Goal: Find specific page/section: Find specific page/section

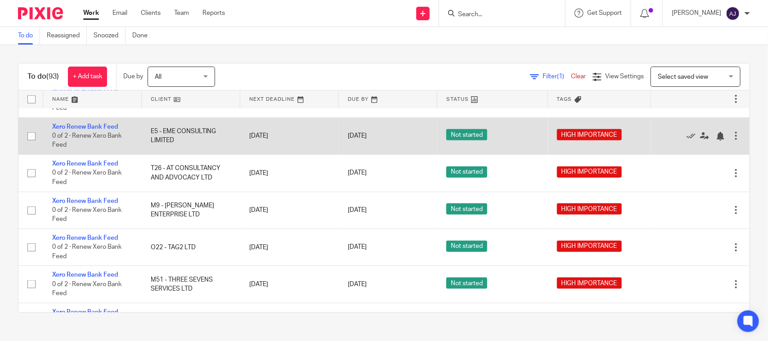
scroll to position [450, 0]
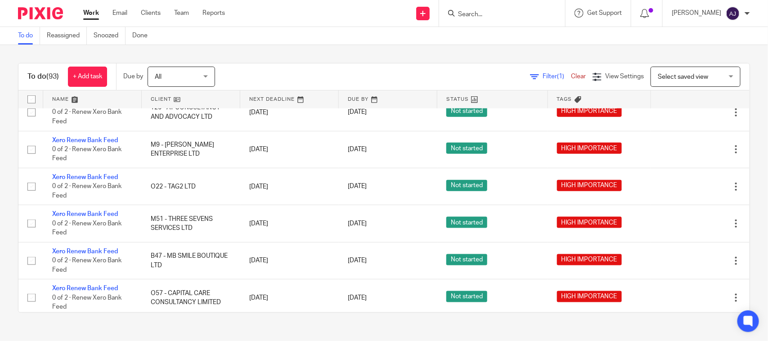
click at [658, 74] on span "Select saved view" at bounding box center [683, 77] width 50 height 6
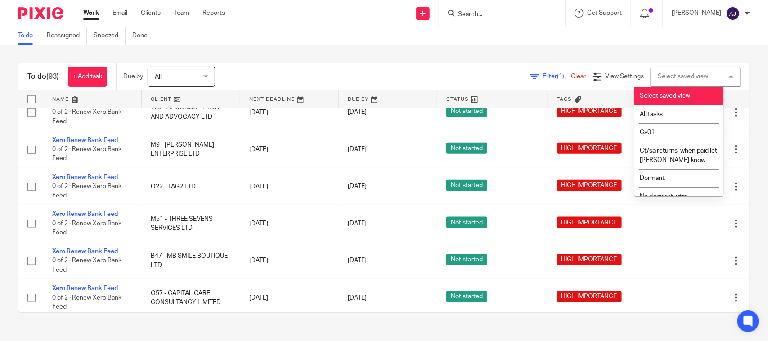
click at [658, 73] on div "Select saved view" at bounding box center [683, 76] width 50 height 6
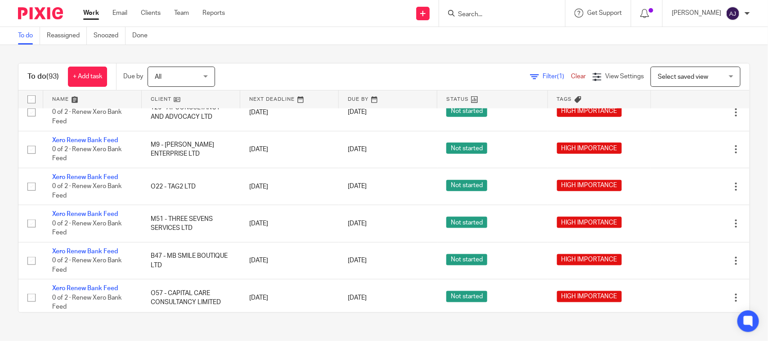
click at [531, 5] on div at bounding box center [502, 13] width 126 height 27
click at [513, 14] on input "Search" at bounding box center [497, 15] width 81 height 8
type input "o"
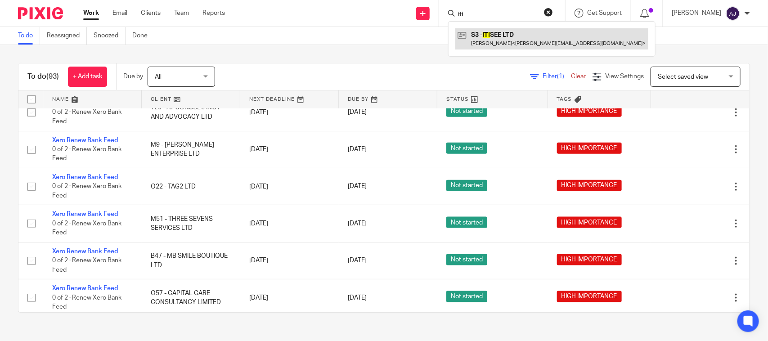
type input "iti"
click at [510, 43] on link at bounding box center [551, 38] width 193 height 21
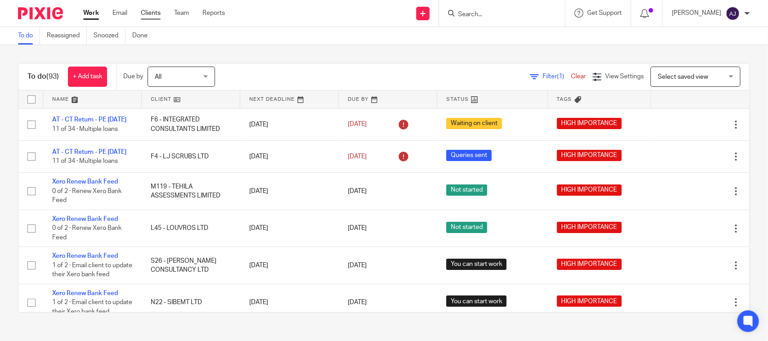
click at [145, 14] on link "Clients" at bounding box center [151, 13] width 20 height 9
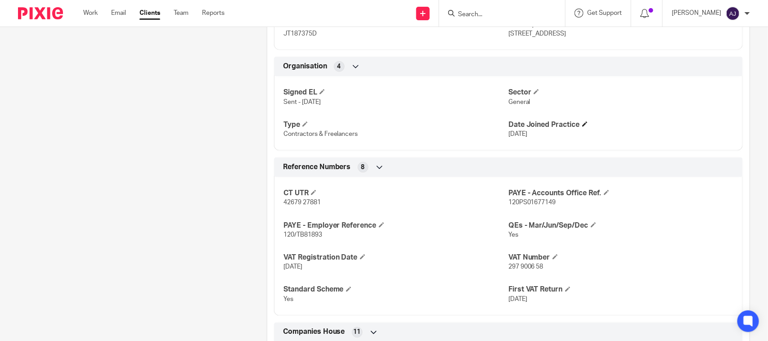
scroll to position [562, 0]
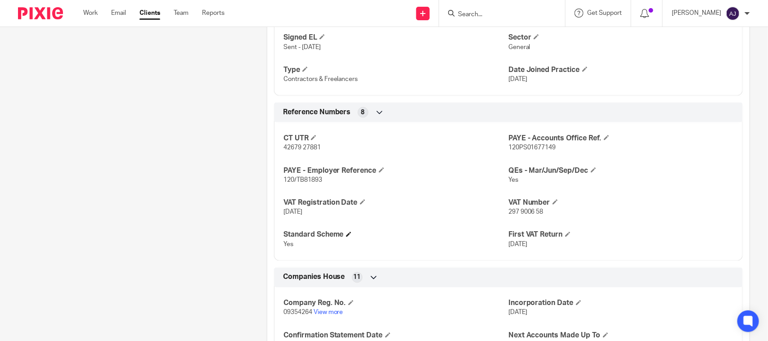
drag, startPoint x: 287, startPoint y: 232, endPoint x: 342, endPoint y: 234, distance: 55.4
click at [342, 234] on div "CT UTR 42679 27881 PAYE - Accounts Office Ref. 120PS01677149 PAYE - Employer Re…" at bounding box center [508, 188] width 469 height 145
click at [385, 188] on div "CT UTR 42679 27881 PAYE - Accounts Office Ref. 120PS01677149 PAYE - Employer Re…" at bounding box center [508, 188] width 469 height 145
